Goal: Task Accomplishment & Management: Use online tool/utility

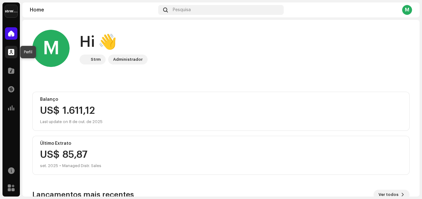
click at [7, 54] on div at bounding box center [11, 52] width 12 height 12
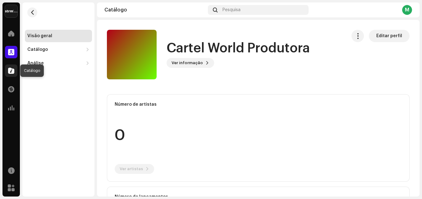
click at [7, 68] on div at bounding box center [11, 71] width 12 height 12
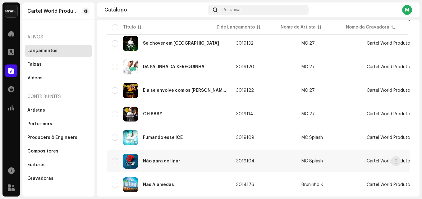
scroll to position [124, 0]
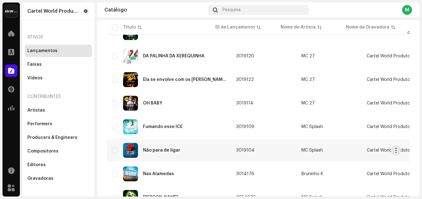
click at [315, 155] on td "MC Splash" at bounding box center [328, 150] width 65 height 22
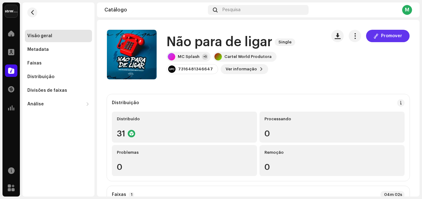
click at [373, 36] on span at bounding box center [375, 36] width 5 height 5
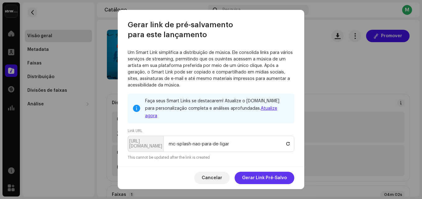
click at [264, 177] on span "Gerar Link Pré-Salvo" at bounding box center [264, 178] width 45 height 12
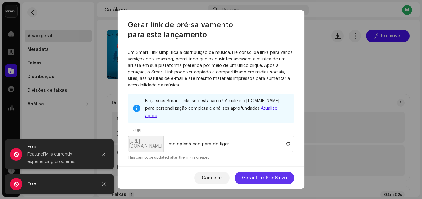
click at [272, 176] on span "Gerar Link Pré-Salvo" at bounding box center [264, 178] width 45 height 12
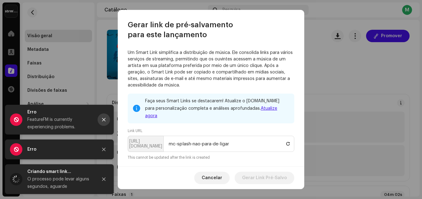
click at [102, 119] on icon "Close" at bounding box center [104, 120] width 4 height 4
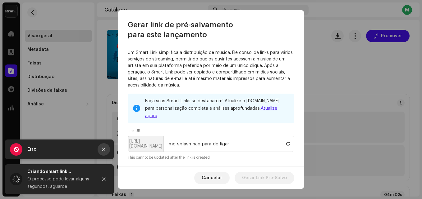
click at [102, 146] on button "Close" at bounding box center [104, 149] width 12 height 12
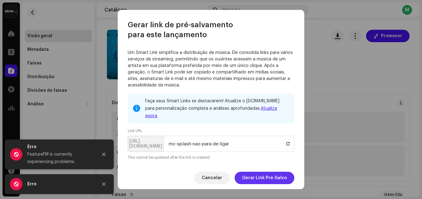
click at [240, 179] on button "Gerar Link Pré-Salvo" at bounding box center [264, 178] width 60 height 12
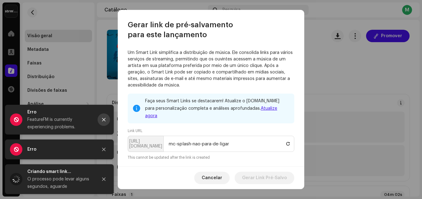
click at [101, 117] on button "Close" at bounding box center [104, 120] width 12 height 12
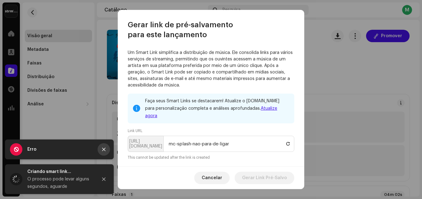
click at [102, 148] on icon "Close" at bounding box center [104, 150] width 4 height 4
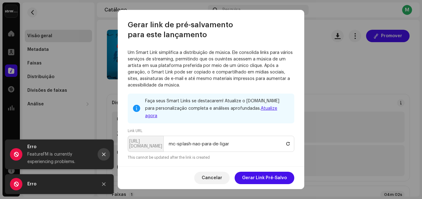
click at [108, 154] on button "Close" at bounding box center [104, 154] width 12 height 12
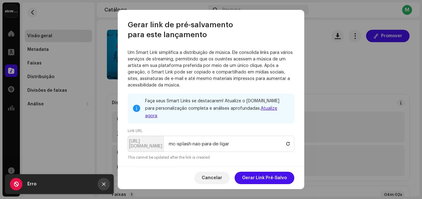
click at [102, 183] on icon "Close" at bounding box center [104, 184] width 4 height 4
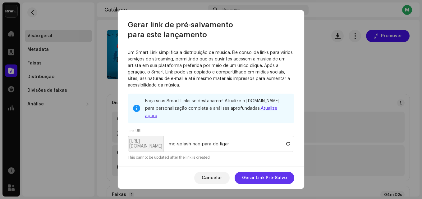
click at [267, 178] on span "Gerar Link Pré-Salvo" at bounding box center [264, 178] width 45 height 12
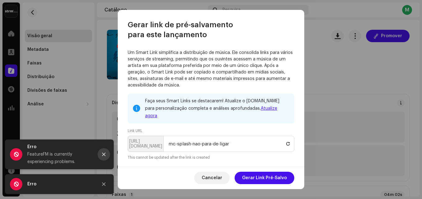
click at [106, 155] on button "Close" at bounding box center [104, 154] width 12 height 12
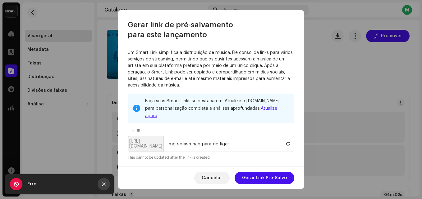
click at [102, 185] on icon "Close" at bounding box center [104, 184] width 4 height 4
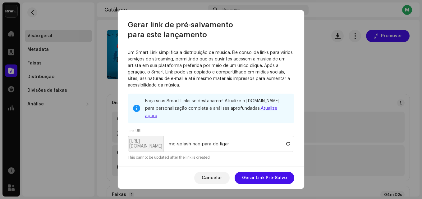
click at [217, 178] on span "Cancelar" at bounding box center [212, 178] width 20 height 12
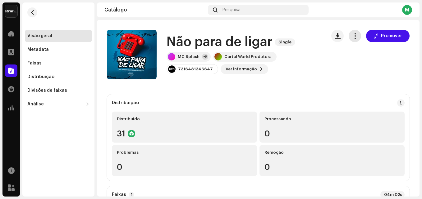
click at [354, 34] on span "button" at bounding box center [355, 36] width 6 height 5
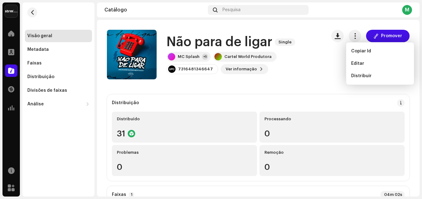
click at [331, 59] on div "Promover" at bounding box center [370, 55] width 78 height 50
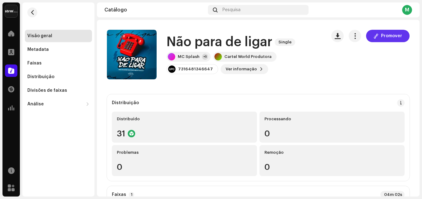
click at [381, 36] on span "Promover" at bounding box center [391, 36] width 21 height 12
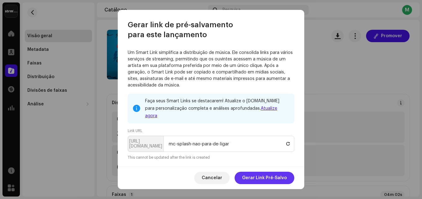
click at [248, 177] on span "Gerar Link Pré-Salvo" at bounding box center [264, 178] width 45 height 12
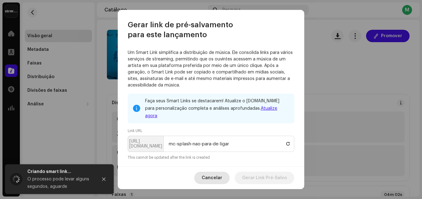
click at [209, 178] on span "Cancelar" at bounding box center [212, 178] width 20 height 12
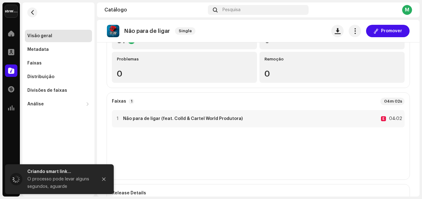
scroll to position [217, 0]
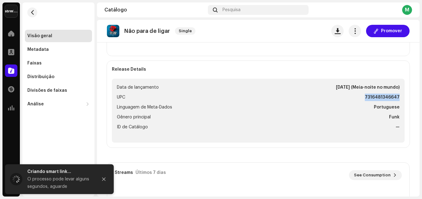
drag, startPoint x: 363, startPoint y: 96, endPoint x: 400, endPoint y: 97, distance: 37.3
click at [400, 97] on ul "Data de lançamento [DATE] (Meia-noite no mundo) UPC 7316481346647 Linguagem de …" at bounding box center [258, 111] width 293 height 64
copy strong "7316481346647"
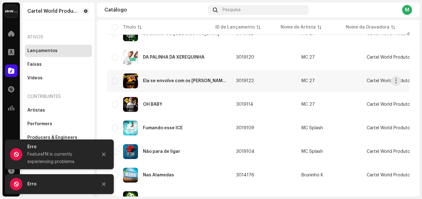
scroll to position [124, 0]
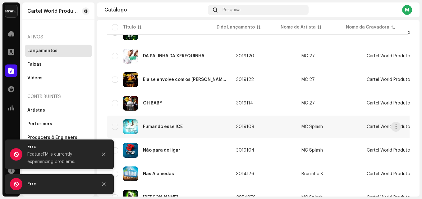
click at [160, 127] on div "Fumando esse ICE" at bounding box center [163, 127] width 40 height 4
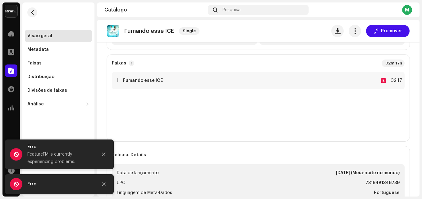
scroll to position [155, 0]
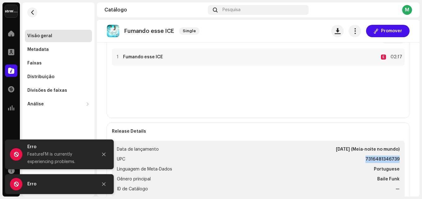
drag, startPoint x: 361, startPoint y: 159, endPoint x: 422, endPoint y: 164, distance: 60.5
click at [421, 164] on html "Cartel World Produtora Home Perfil Catálogo Transações Análise Recursos Marketp…" at bounding box center [211, 99] width 422 height 199
copy strong "7316481346739"
